Goal: Task Accomplishment & Management: Complete application form

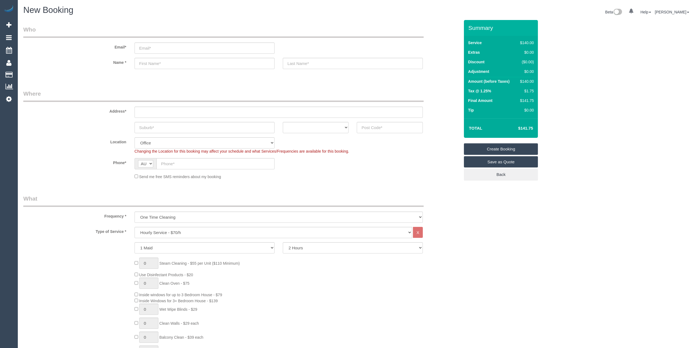
select select "object:2182"
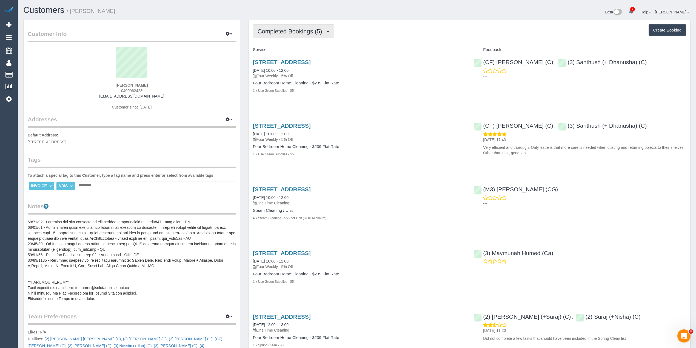
click at [278, 29] on span "Completed Bookings (5)" at bounding box center [291, 31] width 67 height 7
click at [287, 53] on link "Upcoming Bookings (1)" at bounding box center [282, 51] width 58 height 7
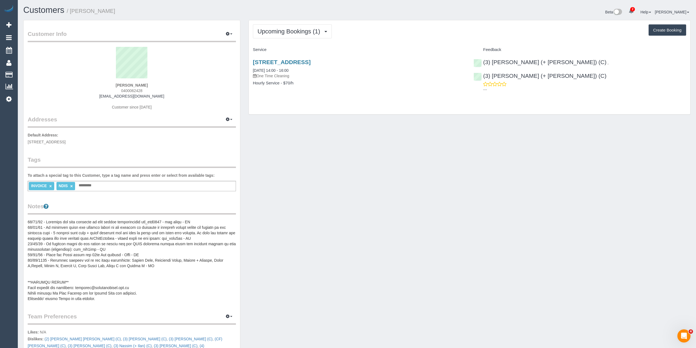
drag, startPoint x: 364, startPoint y: 63, endPoint x: 253, endPoint y: 61, distance: 111.9
click at [253, 61] on div "6 Botanic Rise, Craigieburn, VIC 3064 06/10/2025 14:00 - 16:00 One Time Cleanin…" at bounding box center [359, 75] width 221 height 42
copy link "6 Botanic Rise, Craigieburn, VIC 3064"
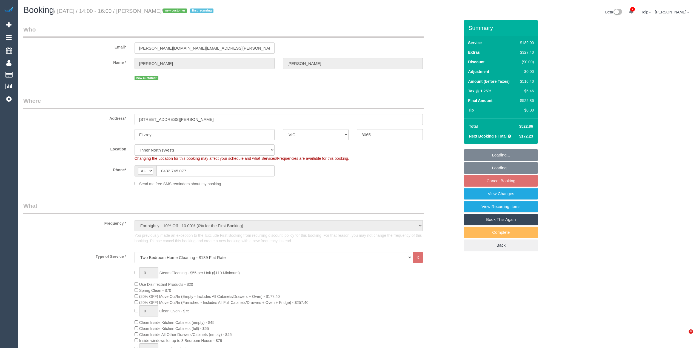
select select "VIC"
select select "number:28"
select select "number:14"
select select "number:20"
select select "number:36"
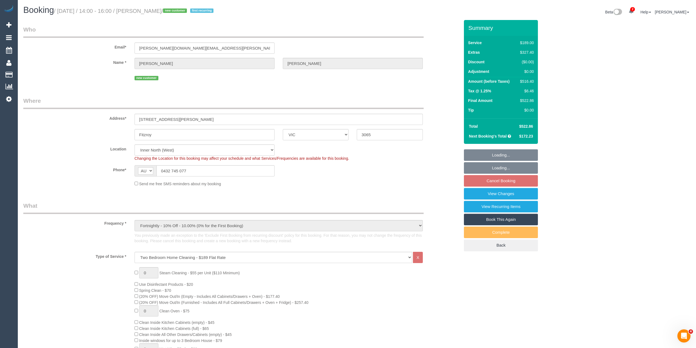
select select "number:34"
select select "number:13"
select select "object:1752"
drag, startPoint x: 197, startPoint y: 171, endPoint x: 163, endPoint y: 162, distance: 36.1
click at [163, 162] on sui-booking-location "Location Office City East (North) East (South) Inner East Inner North (East) In…" at bounding box center [241, 166] width 437 height 42
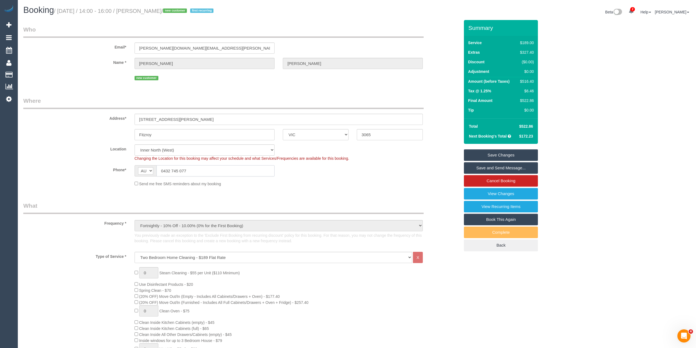
click at [202, 171] on input "0432 745 077" at bounding box center [216, 170] width 118 height 11
drag, startPoint x: 199, startPoint y: 169, endPoint x: 140, endPoint y: 169, distance: 59.5
click at [140, 169] on div "AF AL DZ AD AO AI AQ AG AR AM AW AU AT AZ BS BH BD BB BY BE BZ BJ BM BT BO BA B…" at bounding box center [205, 170] width 140 height 11
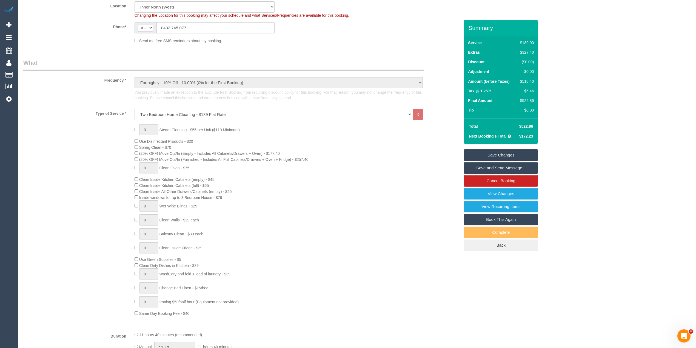
scroll to position [183, 0]
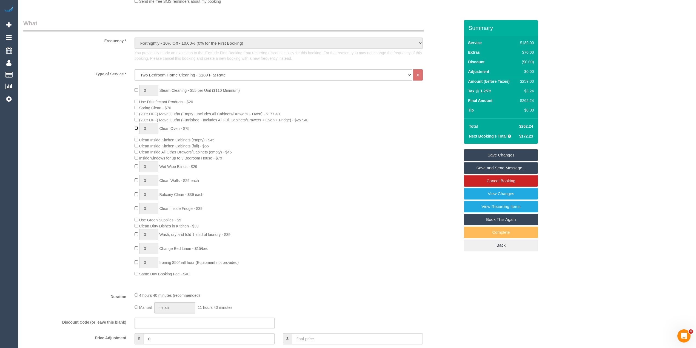
type input "1"
type input "0"
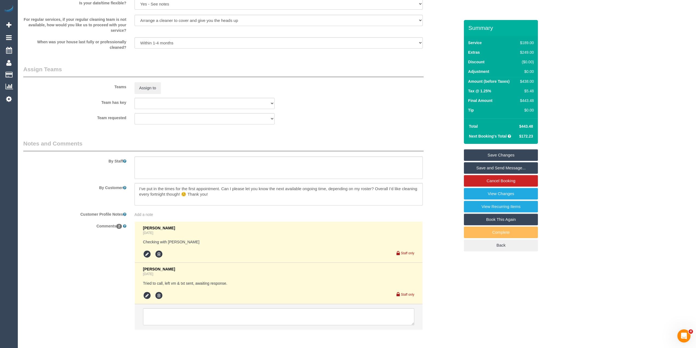
scroll to position [837, 0]
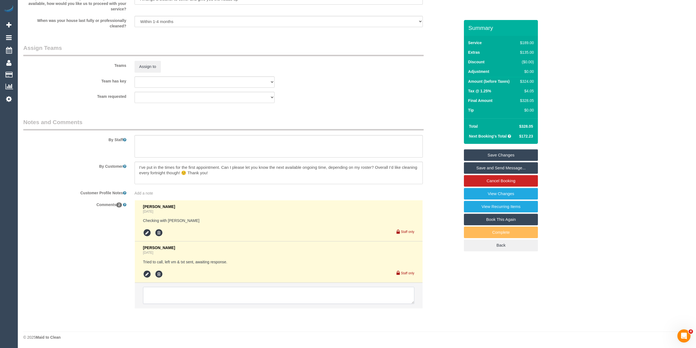
click at [176, 290] on textarea at bounding box center [278, 295] width 271 height 17
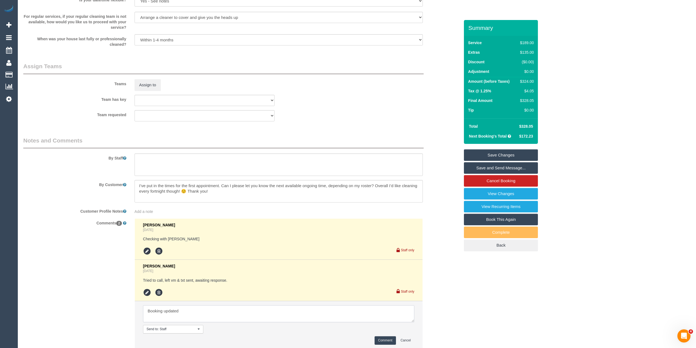
scroll to position [860, 0]
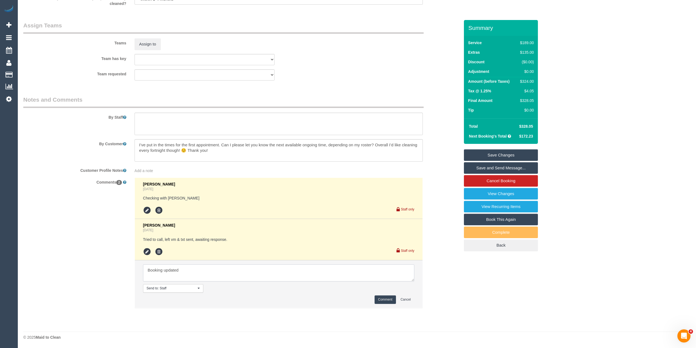
click at [187, 270] on textarea at bounding box center [278, 273] width 271 height 17
click at [206, 273] on textarea at bounding box center [278, 273] width 271 height 17
type textarea "Booking updated after speaking with customer via phone"
click at [386, 299] on button "Comment" at bounding box center [385, 300] width 21 height 9
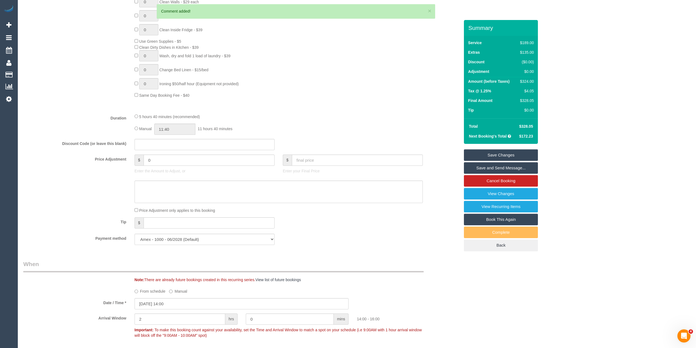
scroll to position [179, 0]
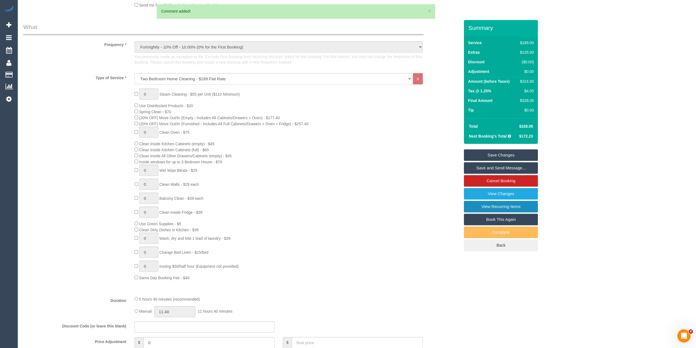
click at [516, 208] on link "View Recurring Items" at bounding box center [501, 207] width 74 height 12
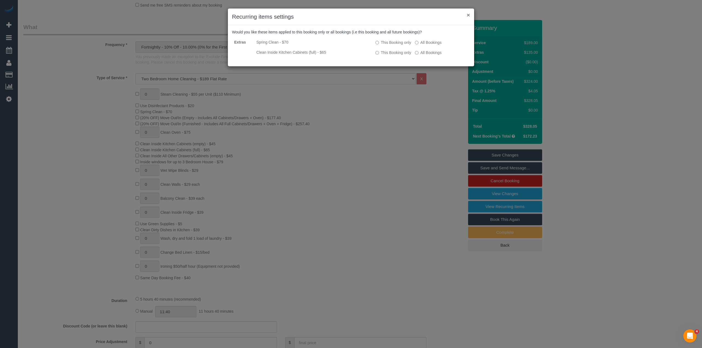
click at [469, 16] on button "×" at bounding box center [468, 15] width 3 height 6
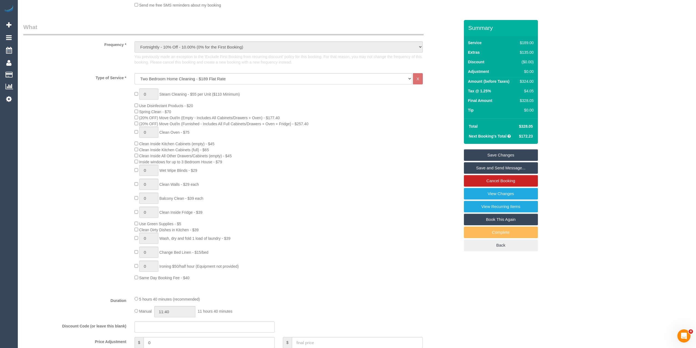
click at [510, 156] on link "Save Changes" at bounding box center [501, 155] width 74 height 12
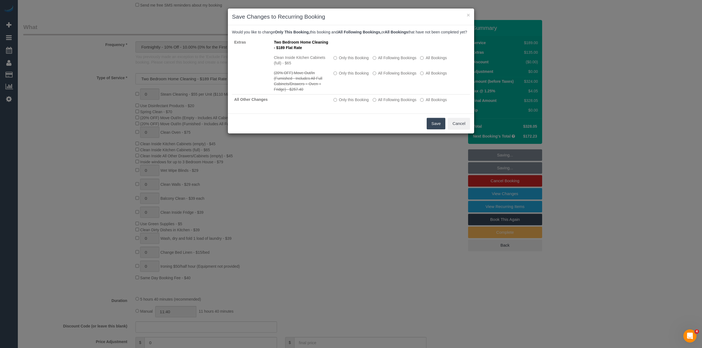
click at [435, 129] on button "Save" at bounding box center [436, 124] width 19 height 12
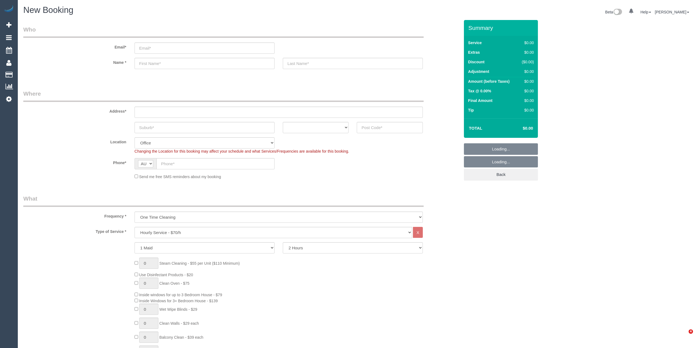
select select "object:2164"
drag, startPoint x: 188, startPoint y: 232, endPoint x: 188, endPoint y: 228, distance: 3.6
click at [188, 232] on select "Hourly Service - $70/h Hourly Service - $65/h Hourly Service - $60/h Hourly Ser…" at bounding box center [274, 232] width 278 height 11
select select "212"
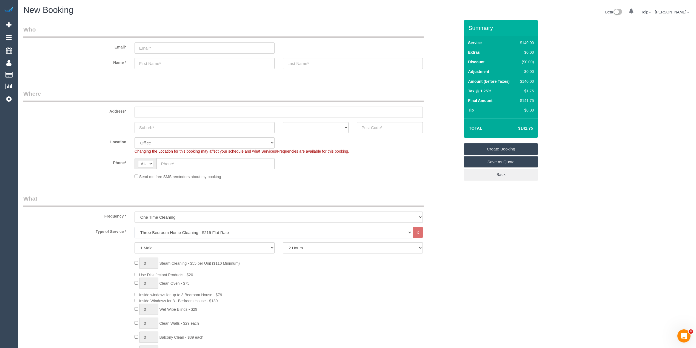
click at [135, 227] on select "Hourly Service - $70/h Hourly Service - $65/h Hourly Service - $60/h Hourly Ser…" at bounding box center [274, 232] width 278 height 11
drag, startPoint x: 391, startPoint y: 131, endPoint x: 386, endPoint y: 124, distance: 8.2
click at [391, 131] on input "text" at bounding box center [390, 127] width 66 height 11
type input "3036"
click at [179, 114] on input "text" at bounding box center [279, 112] width 288 height 11
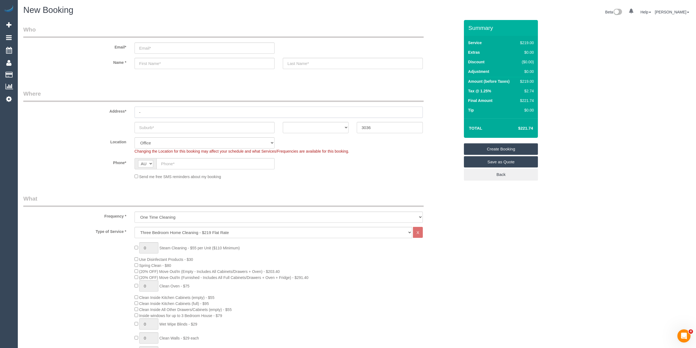
type input "-"
click at [167, 127] on input "text" at bounding box center [205, 127] width 140 height 11
type input "Ke"
select select "49"
type input "Keilor"
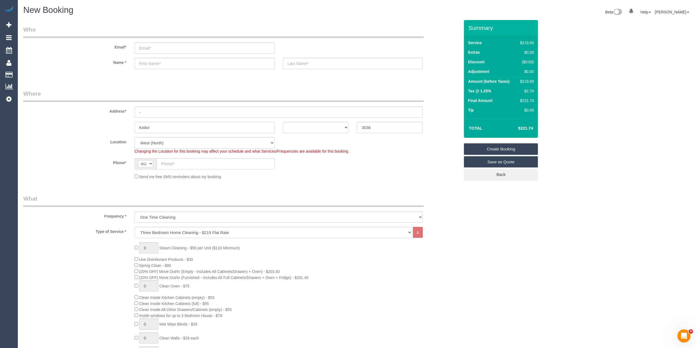
select select "object:2247"
type input "Keilor East"
click at [301, 126] on select "ACT [GEOGRAPHIC_DATA] NT [GEOGRAPHIC_DATA] SA TAS [GEOGRAPHIC_DATA] [GEOGRAPHIC…" at bounding box center [316, 127] width 66 height 11
select select "VIC"
click at [283, 122] on select "ACT [GEOGRAPHIC_DATA] NT [GEOGRAPHIC_DATA] SA TAS [GEOGRAPHIC_DATA] [GEOGRAPHIC…" at bounding box center [316, 127] width 66 height 11
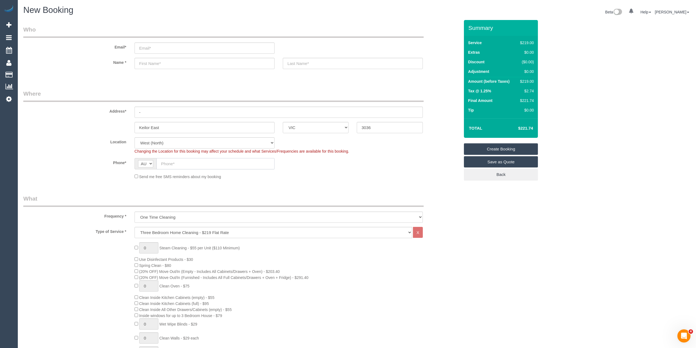
click at [178, 160] on input "text" at bounding box center [216, 163] width 118 height 11
paste input "61 411 753 706"
drag, startPoint x: 167, startPoint y: 163, endPoint x: 155, endPoint y: 159, distance: 12.4
click at [155, 159] on div "AF AL DZ AD AO AI AQ AG AR AM AW AU AT AZ BS BH BD BB BY BE BZ BJ BM BT BO BA B…" at bounding box center [205, 163] width 140 height 11
type input "0411 753 706"
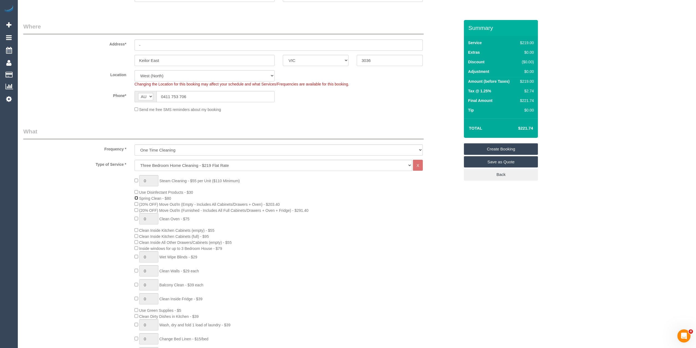
scroll to position [73, 0]
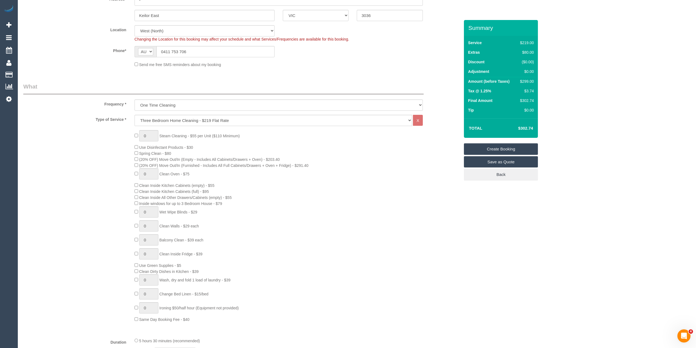
scroll to position [110, 0]
click at [184, 121] on select "Hourly Service - $70/h Hourly Service - $65/h Hourly Service - $60/h Hourly Ser…" at bounding box center [274, 122] width 278 height 11
click at [96, 85] on legend "What" at bounding box center [223, 91] width 401 height 12
click at [134, 156] on div "0 Steam Cleaning - $55 per Unit ($110 Minimum) Use Disinfectant Products - $30 …" at bounding box center [298, 229] width 334 height 192
click at [75, 133] on div "0 Steam Cleaning - $55 per Unit ($110 Minimum) Use Disinfectant Products - $30 …" at bounding box center [241, 229] width 445 height 192
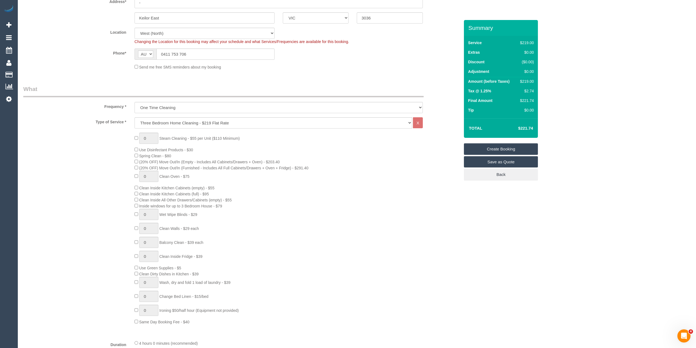
click at [75, 133] on div "0 Steam Cleaning - $55 per Unit ($110 Minimum) Use Disinfectant Products - $30 …" at bounding box center [241, 229] width 445 height 192
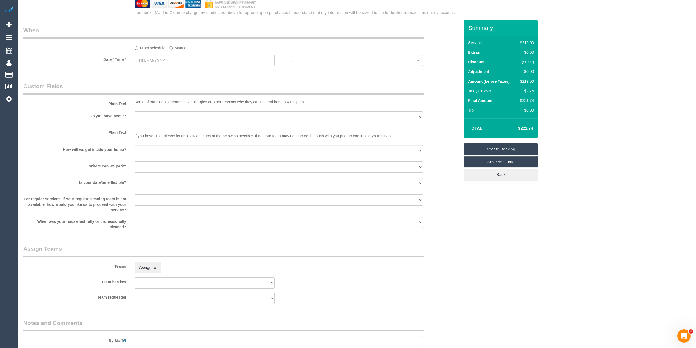
scroll to position [621, 0]
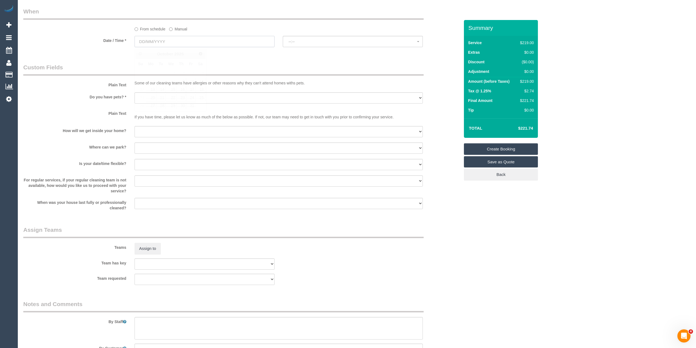
click at [156, 41] on input "text" at bounding box center [205, 41] width 140 height 11
click at [180, 80] on link "9" at bounding box center [181, 81] width 9 height 7
type input "[DATE]"
click at [299, 45] on button "--:--" at bounding box center [353, 41] width 140 height 11
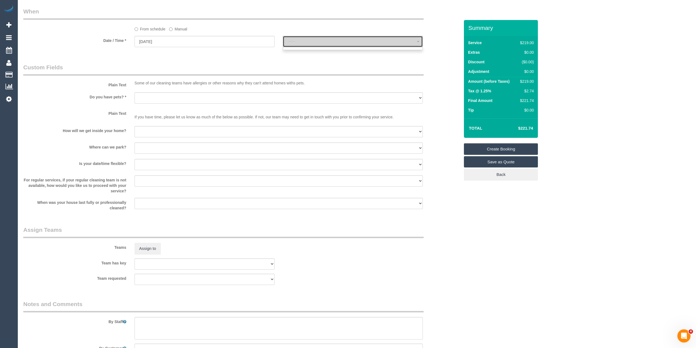
select select "spot1"
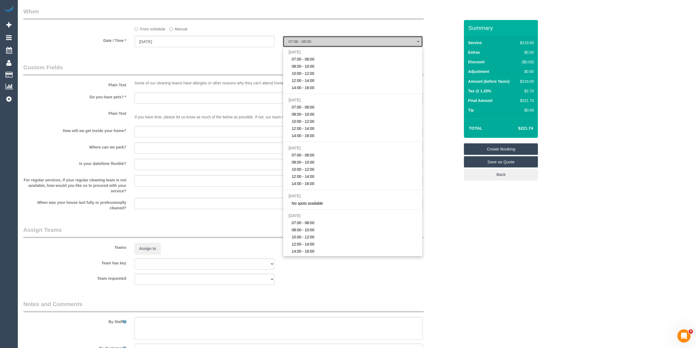
click at [299, 45] on button "07:00 - 08:00" at bounding box center [353, 41] width 140 height 11
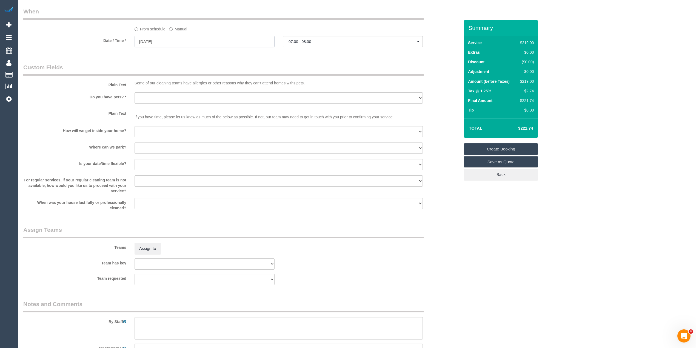
click at [152, 45] on input "[DATE]" at bounding box center [205, 41] width 140 height 11
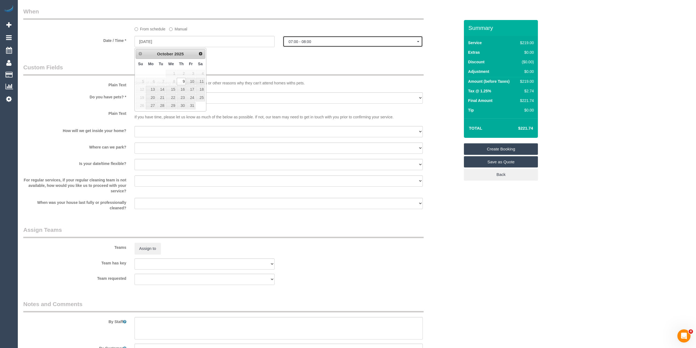
click at [284, 43] on button "07:00 - 08:00" at bounding box center [353, 41] width 140 height 11
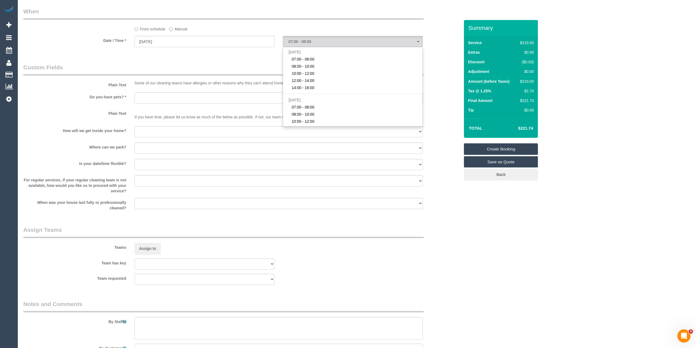
click at [199, 29] on div "From schedule Manual" at bounding box center [279, 27] width 297 height 7
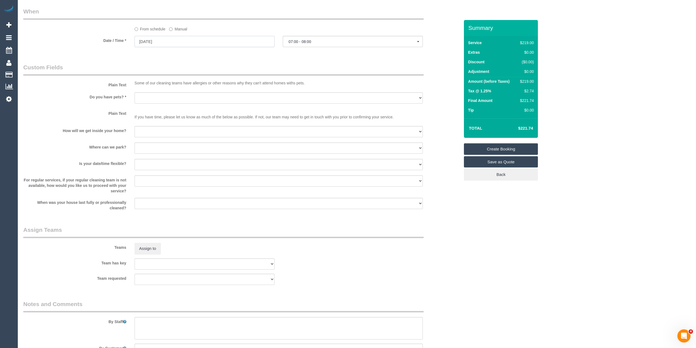
click at [152, 40] on input "[DATE]" at bounding box center [205, 41] width 140 height 11
click at [83, 35] on sui-booking-spot "From schedule Manual Date / Time * [DATE] 07:00 - 08:00 [DATE] 07:00 - 08:00 08…" at bounding box center [241, 27] width 437 height 41
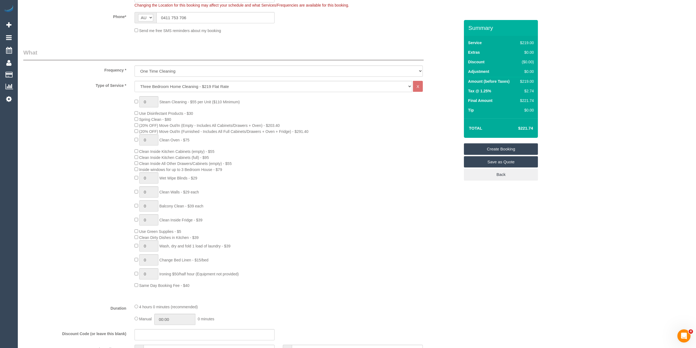
scroll to position [0, 0]
